Goal: Book appointment/travel/reservation

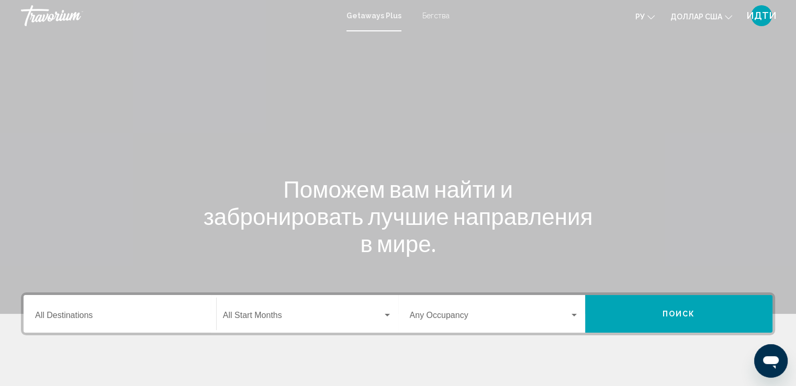
click at [429, 16] on font "Бегства" at bounding box center [435, 16] width 27 height 8
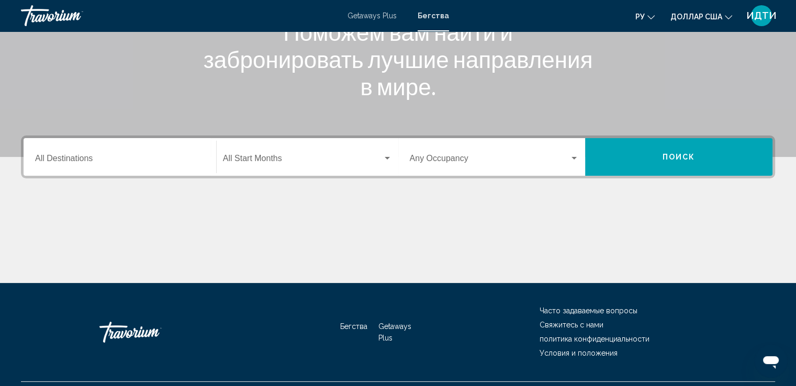
scroll to position [182, 0]
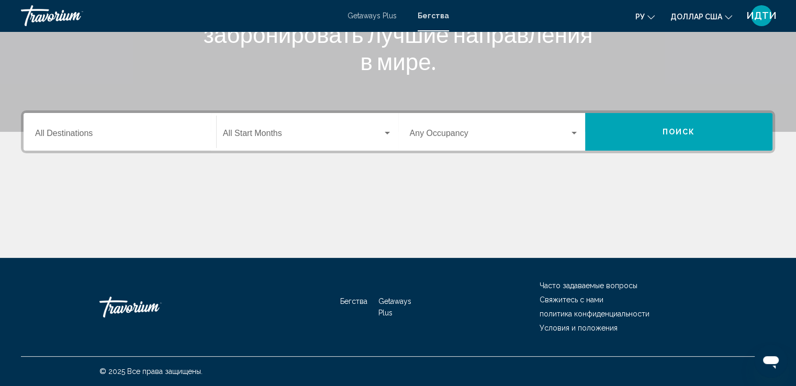
click at [82, 133] on input "Destination All Destinations" at bounding box center [119, 135] width 169 height 9
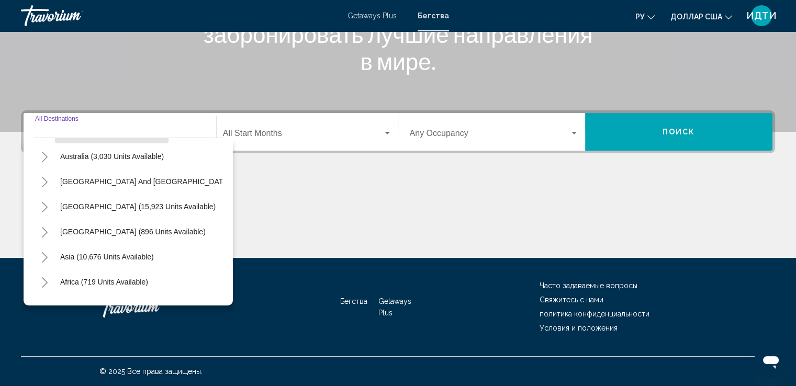
scroll to position [157, 0]
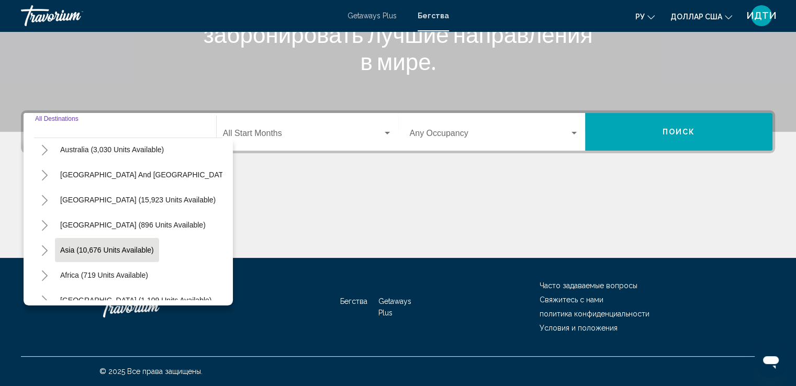
click at [66, 250] on span "Asia (10,676 units available)" at bounding box center [107, 250] width 94 height 8
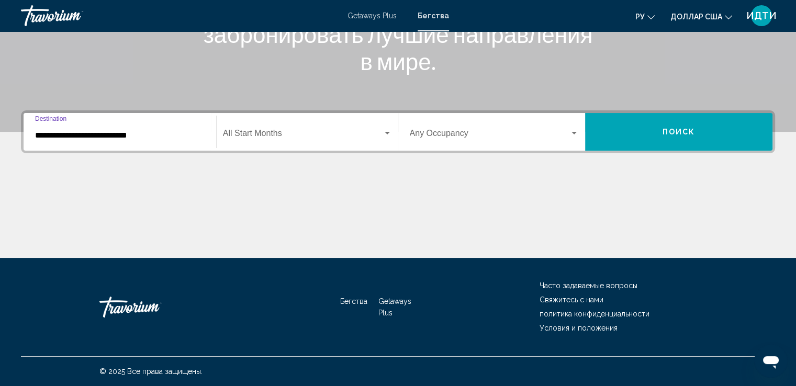
click at [50, 139] on input "**********" at bounding box center [119, 135] width 169 height 9
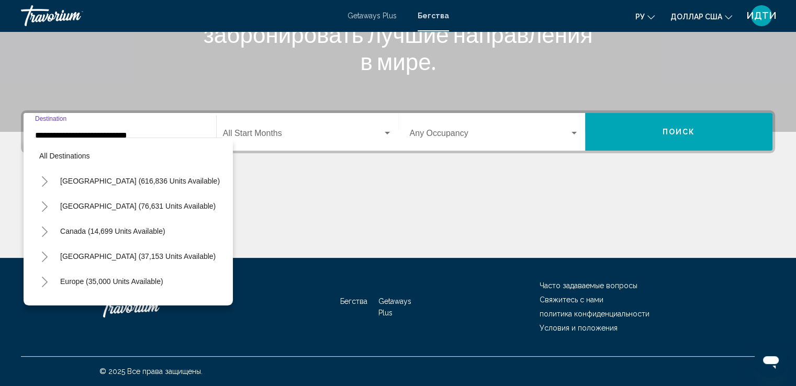
scroll to position [191, 0]
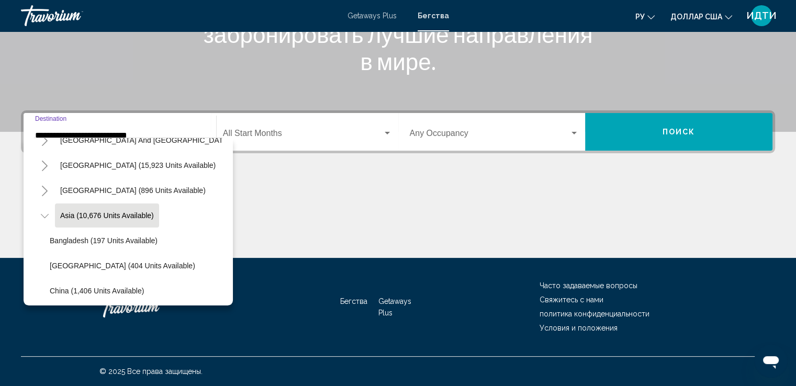
click at [48, 216] on icon "Toggle Asia (10,676 units available)" at bounding box center [45, 216] width 8 height 10
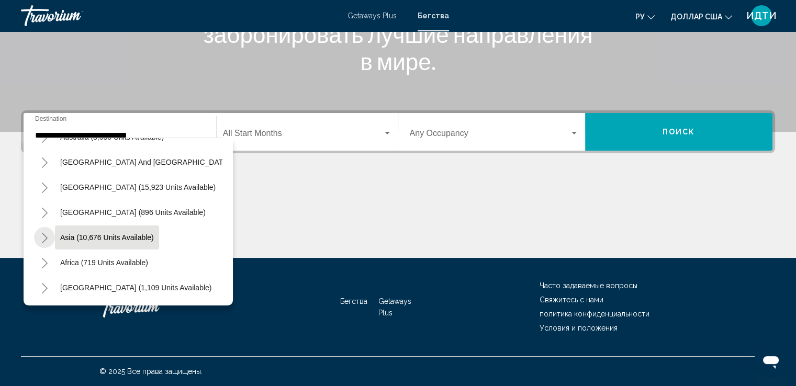
scroll to position [177, 0]
click at [42, 233] on icon "Toggle Asia (10,676 units available)" at bounding box center [45, 238] width 8 height 10
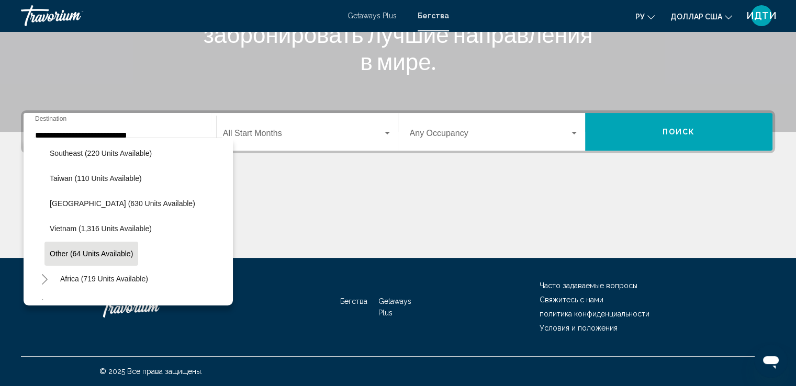
scroll to position [554, 0]
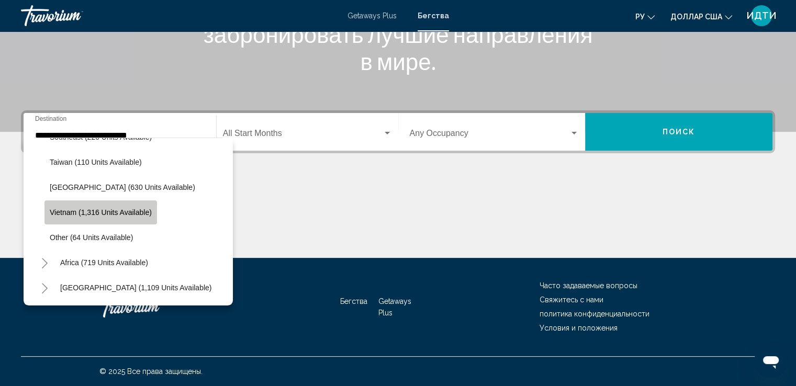
click at [69, 208] on span "Vietnam (1,316 units available)" at bounding box center [101, 212] width 102 height 8
type input "**********"
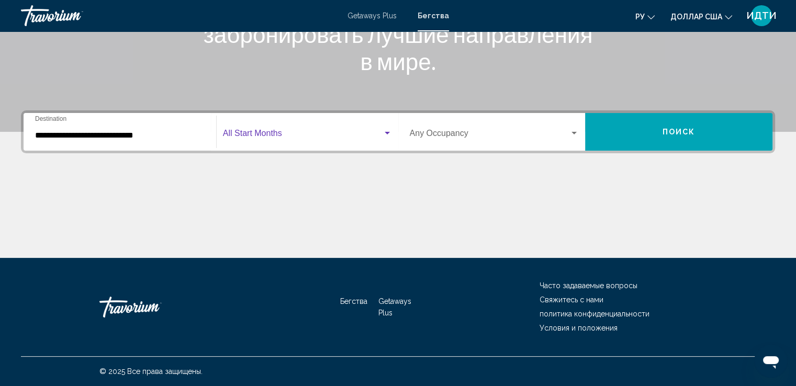
click at [388, 132] on div "Search widget" at bounding box center [386, 133] width 5 height 3
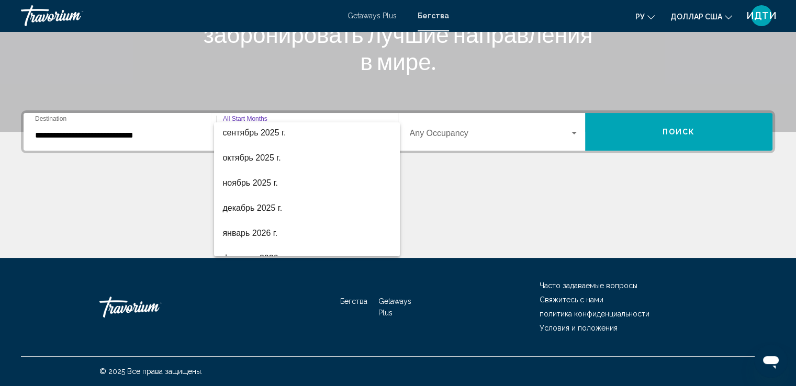
scroll to position [0, 0]
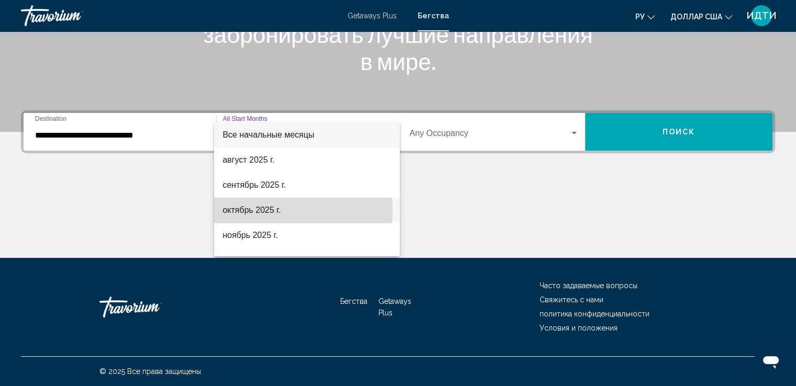
click at [258, 210] on font "октябрь 2025 г." at bounding box center [251, 210] width 58 height 9
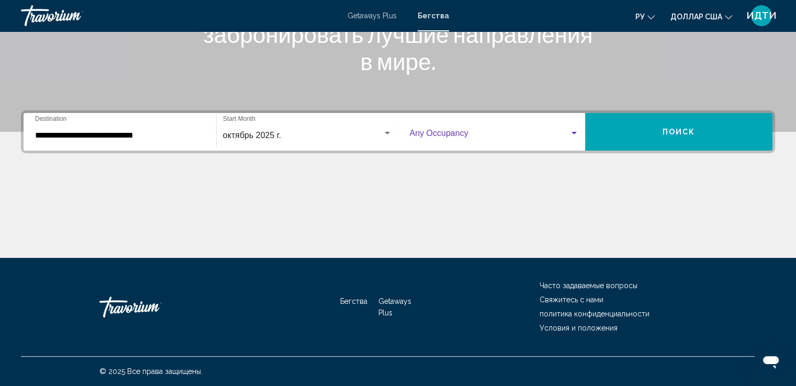
click at [572, 132] on div "Search widget" at bounding box center [573, 133] width 5 height 3
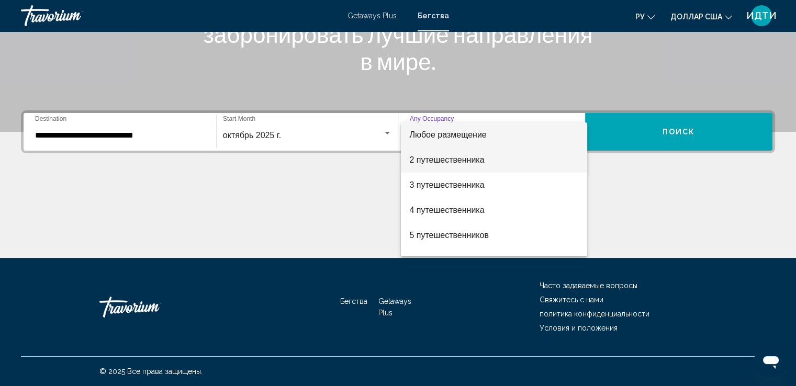
click at [437, 158] on font "2 путешественника" at bounding box center [446, 159] width 75 height 9
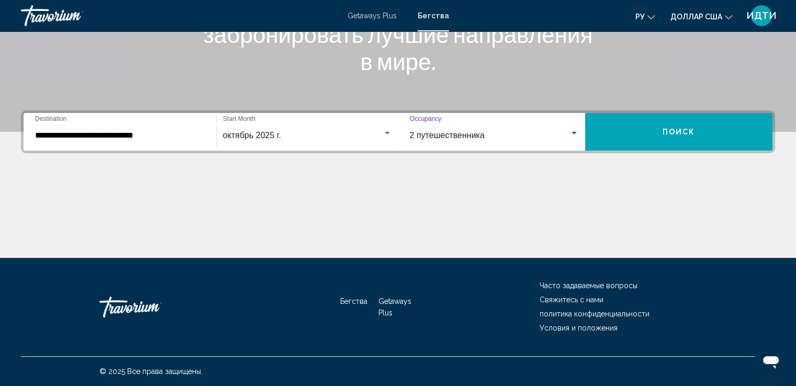
click at [680, 132] on span "Поиск" at bounding box center [678, 132] width 33 height 8
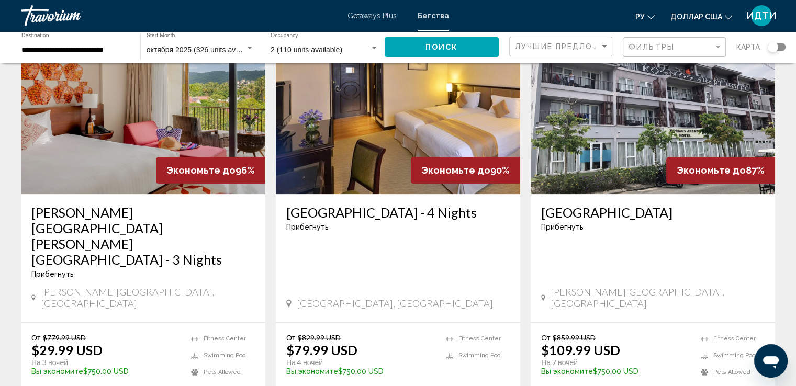
scroll to position [994, 0]
